Goal: Find specific page/section: Find specific page/section

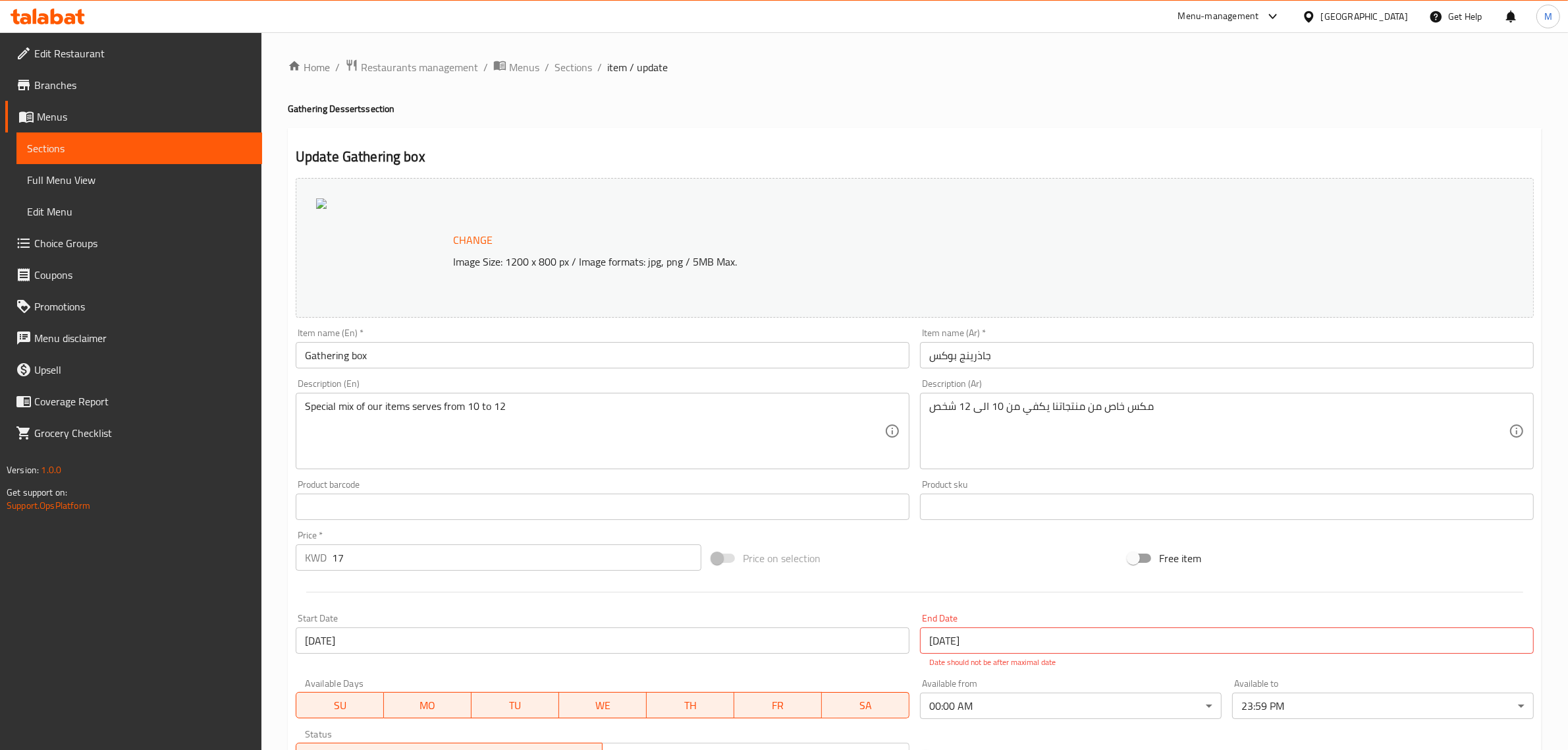
click at [112, 79] on span "Branches" at bounding box center [143, 85] width 217 height 16
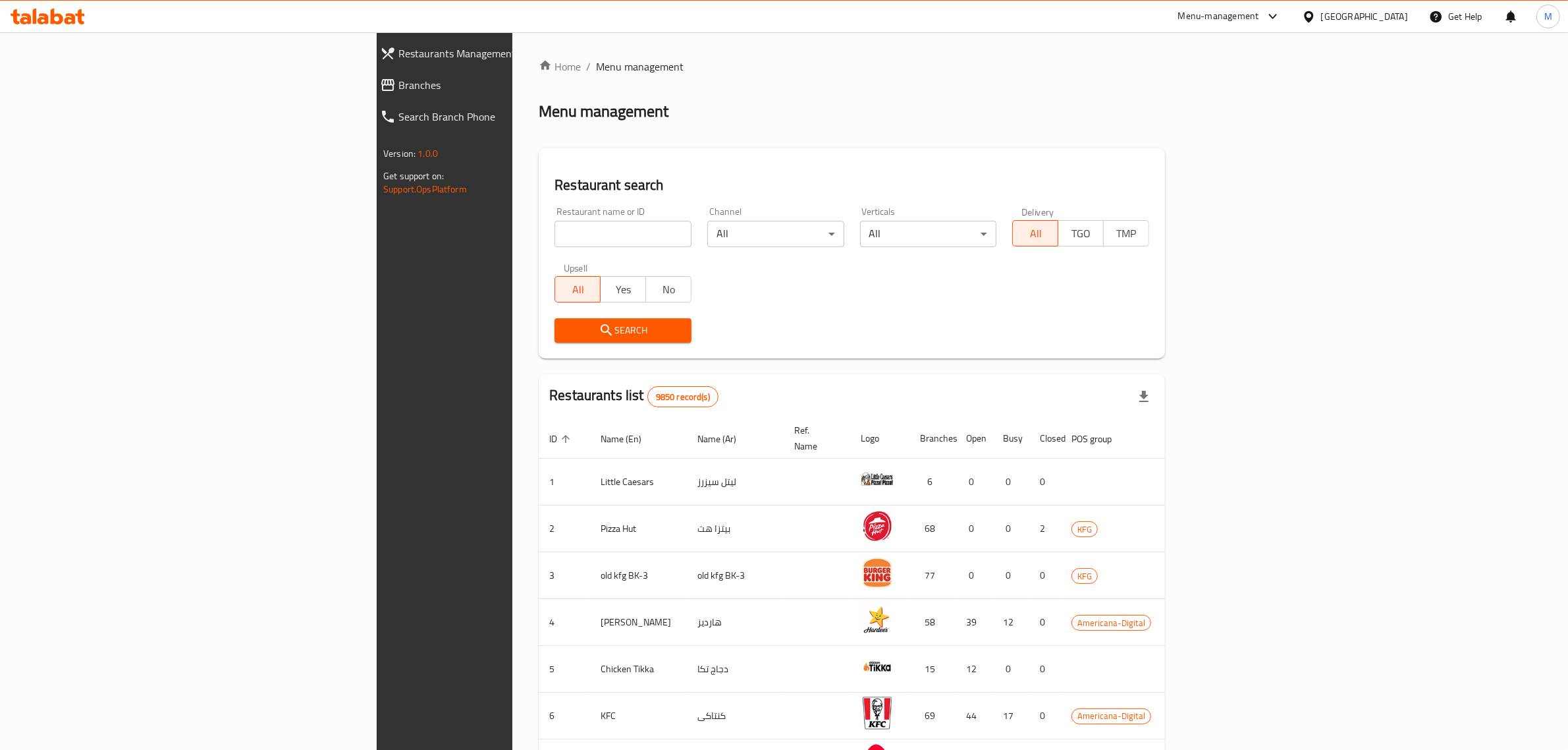
click at [398, 89] on span "Branches" at bounding box center [513, 85] width 230 height 16
